Goal: Task Accomplishment & Management: Use online tool/utility

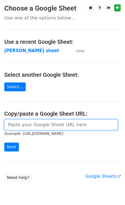
drag, startPoint x: 28, startPoint y: 122, endPoint x: 27, endPoint y: 127, distance: 4.5
click at [28, 122] on input "url" at bounding box center [61, 125] width 114 height 11
paste input "[URL][DOMAIN_NAME]"
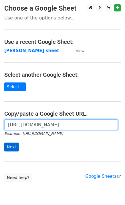
scroll to position [0, 134]
type input "[URL][DOMAIN_NAME]"
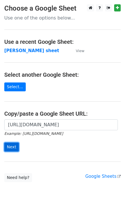
scroll to position [0, 0]
click at [11, 148] on input "Next" at bounding box center [11, 147] width 15 height 9
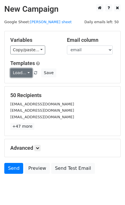
click at [23, 71] on link "Load..." at bounding box center [21, 73] width 22 height 9
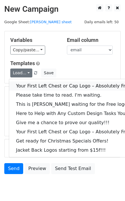
click at [30, 83] on link "Your First Left Chest or Cap Logo – Absolutely Free" at bounding box center [77, 85] width 137 height 9
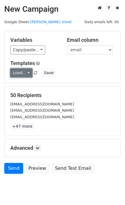
click at [21, 74] on link "Load..." at bounding box center [21, 73] width 22 height 9
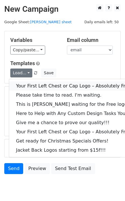
click at [34, 86] on link "Your First Left Chest or Cap Logo – Absolutely Free" at bounding box center [77, 85] width 137 height 9
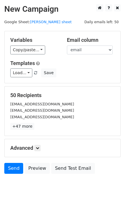
click at [34, 86] on form "Variables Copy/paste... {{email}} Email column email Templates Load... Your Fir…" at bounding box center [62, 104] width 117 height 146
click at [23, 74] on link "Load..." at bounding box center [21, 73] width 22 height 9
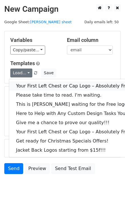
click at [29, 83] on link "Your First Left Chest or Cap Logo – Absolutely Free" at bounding box center [77, 85] width 137 height 9
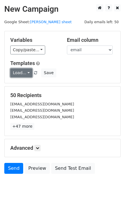
drag, startPoint x: 11, startPoint y: 73, endPoint x: 20, endPoint y: 81, distance: 11.6
click at [12, 73] on link "Load..." at bounding box center [21, 73] width 22 height 9
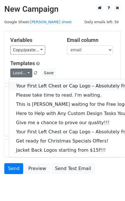
click at [21, 83] on link "Your First Left Chest or Cap Logo – Absolutely Free" at bounding box center [77, 85] width 137 height 9
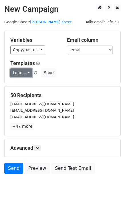
click at [17, 75] on link "Load..." at bounding box center [21, 73] width 22 height 9
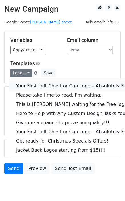
click at [20, 83] on link "Your First Left Chest or Cap Logo – Absolutely Free" at bounding box center [77, 85] width 137 height 9
